Goal: Check status: Check status

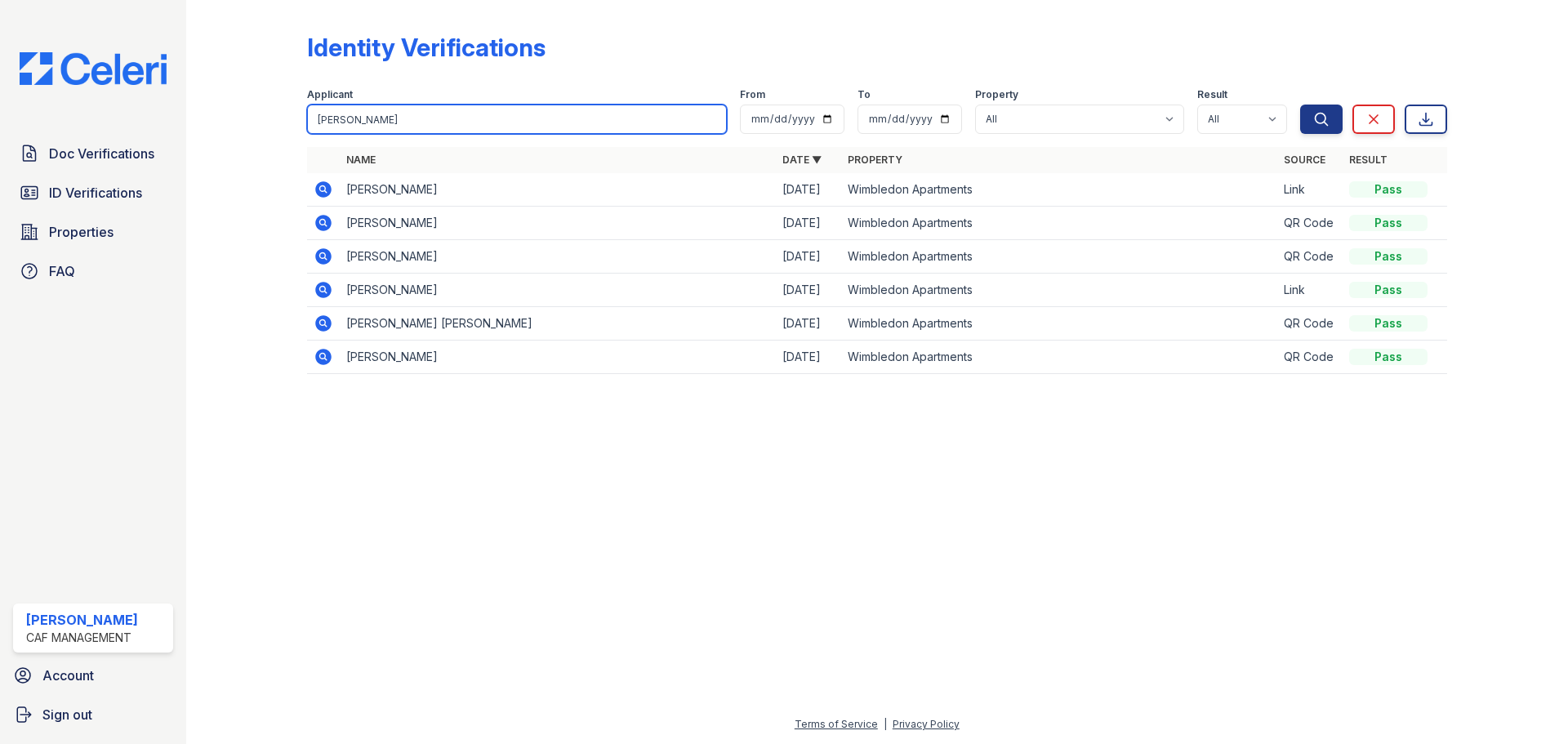
click at [532, 122] on input "[PERSON_NAME]" at bounding box center [517, 119] width 420 height 29
type input "[PERSON_NAME]"
click at [1300, 105] on button "Search" at bounding box center [1321, 119] width 43 height 29
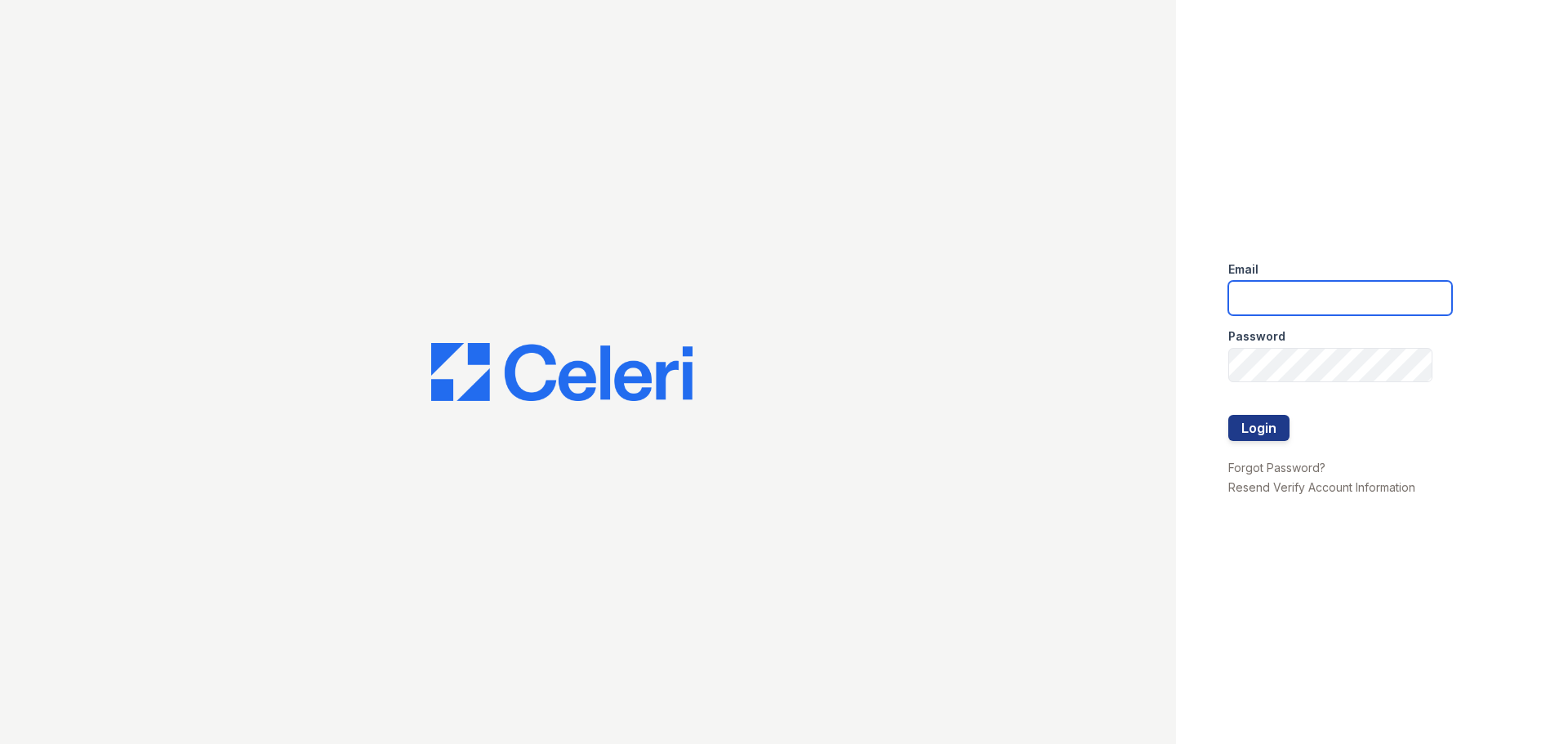
type input "[EMAIL_ADDRESS][DOMAIN_NAME]"
click at [1280, 426] on button "Login" at bounding box center [1259, 427] width 61 height 26
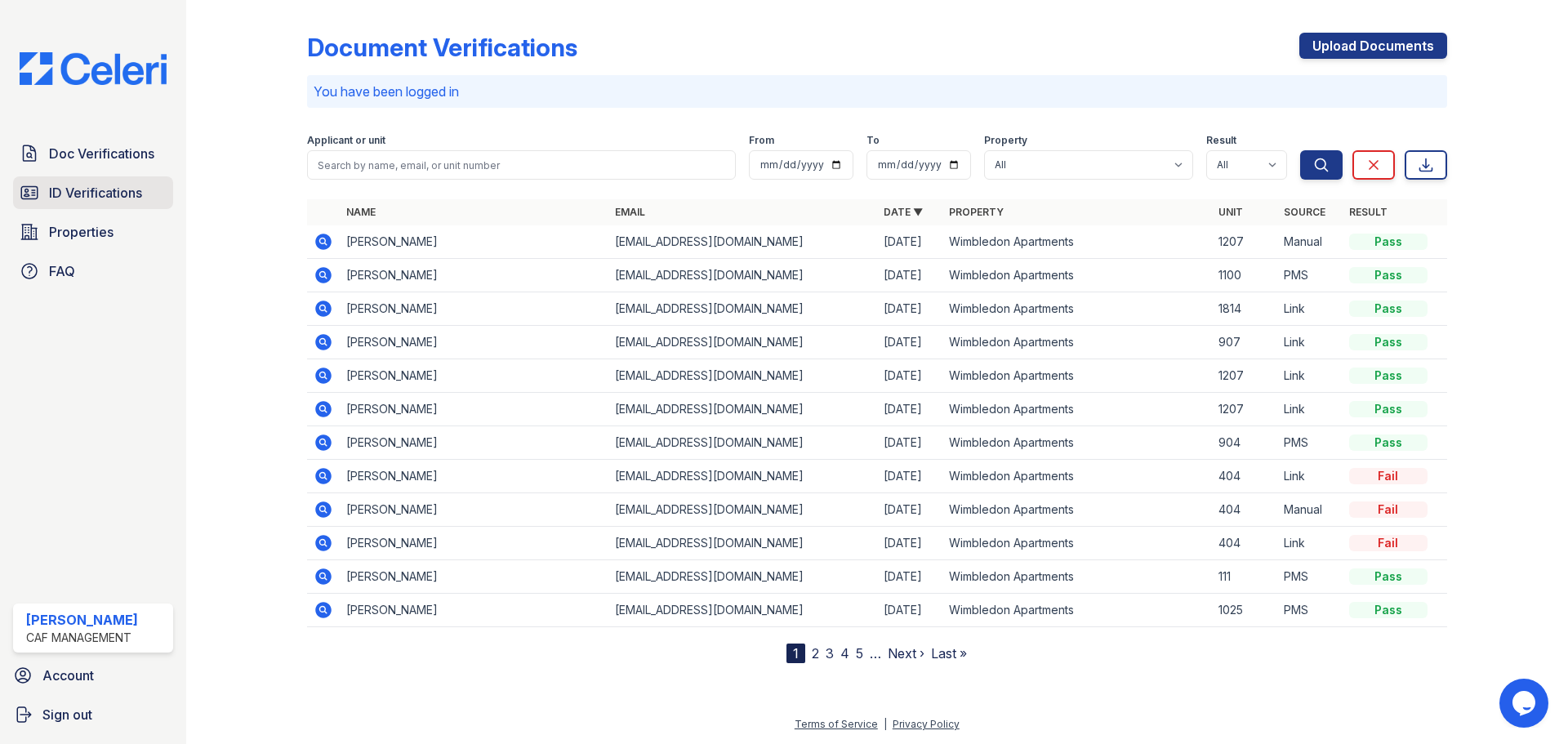
click at [145, 201] on link "ID Verifications" at bounding box center [93, 193] width 160 height 33
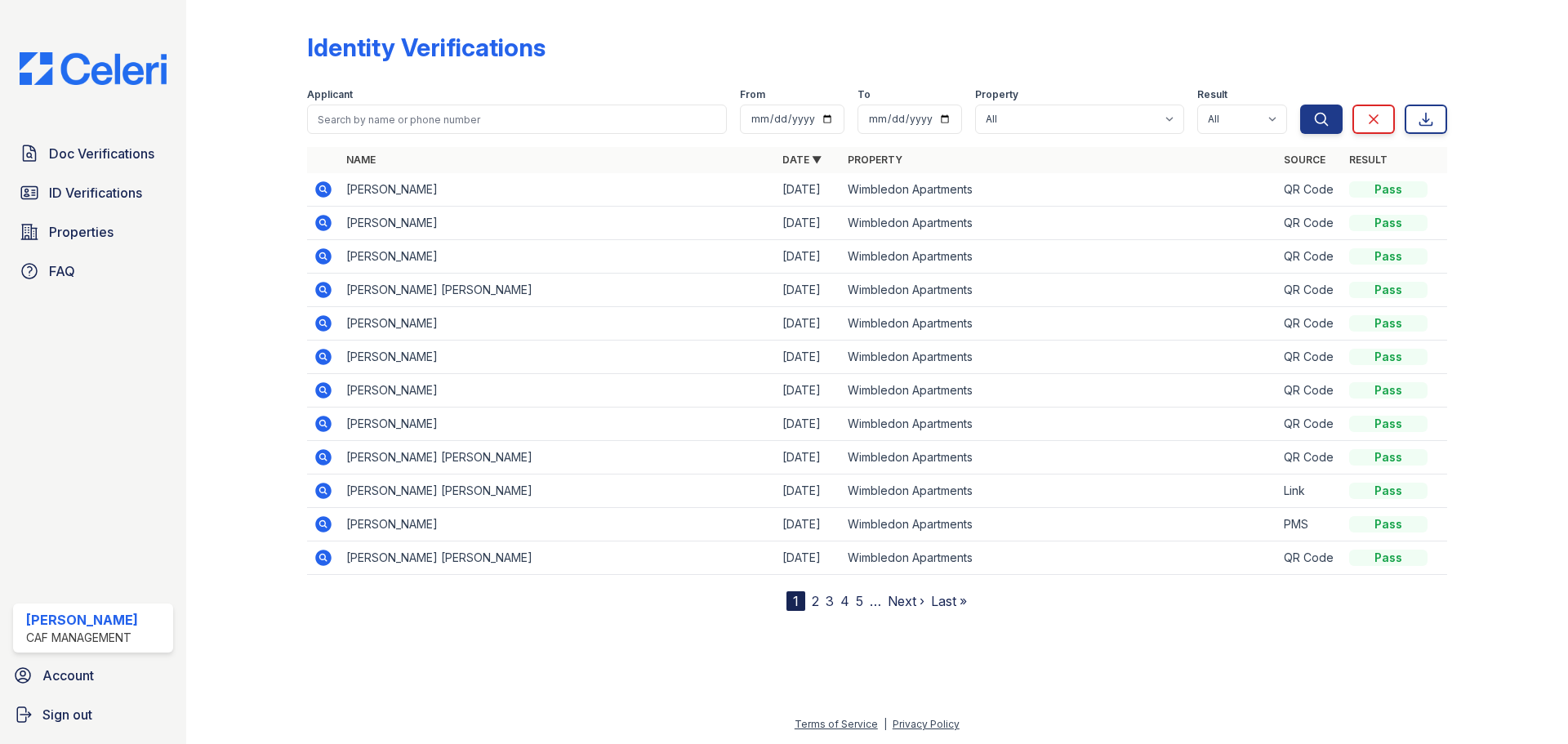
click at [454, 103] on div "Applicant" at bounding box center [517, 97] width 420 height 16
click at [459, 120] on input "search" at bounding box center [517, 119] width 420 height 29
type input "c"
type input "mclean"
click at [1300, 105] on button "Search" at bounding box center [1321, 119] width 43 height 29
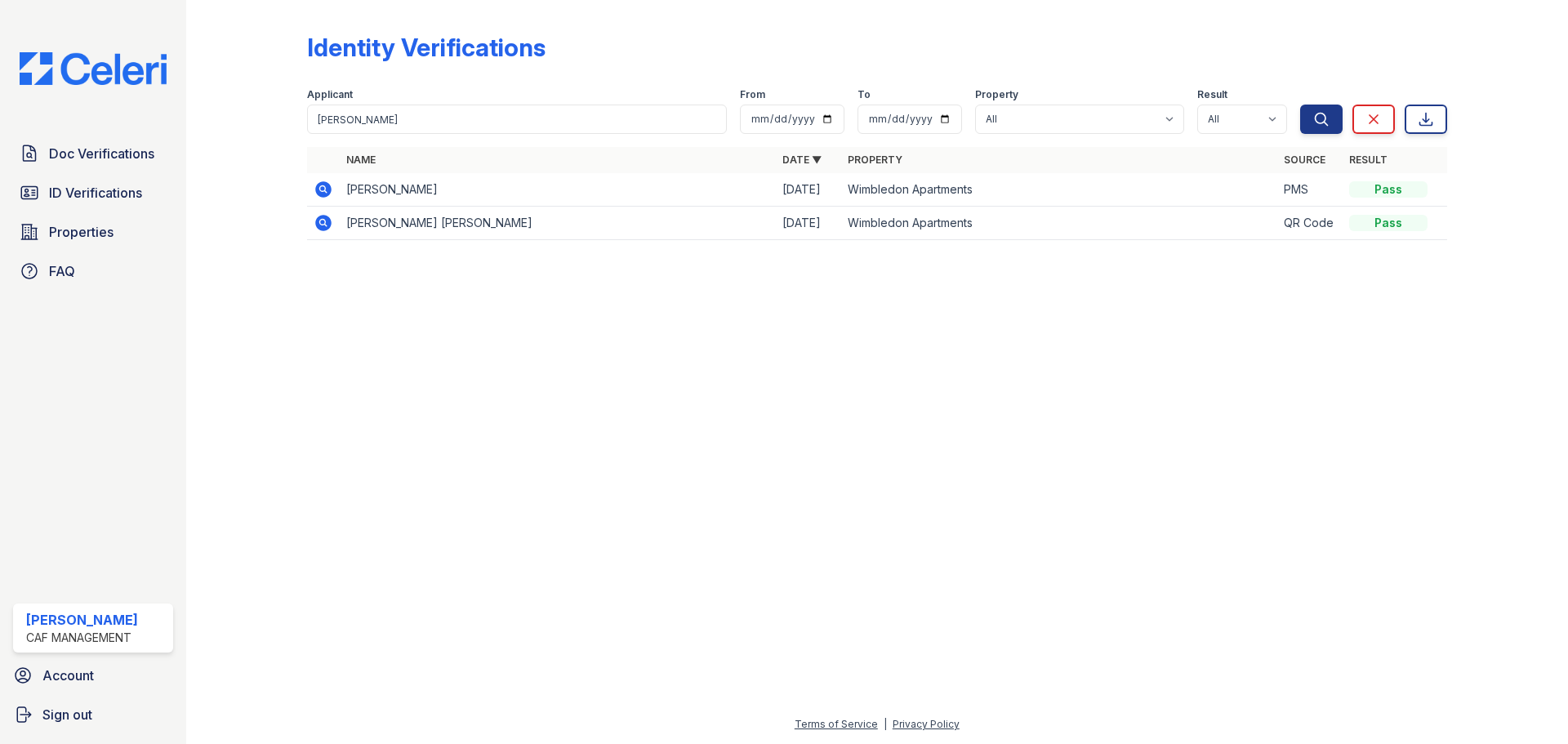
click at [323, 217] on icon at bounding box center [323, 223] width 16 height 16
